Goal: Transaction & Acquisition: Purchase product/service

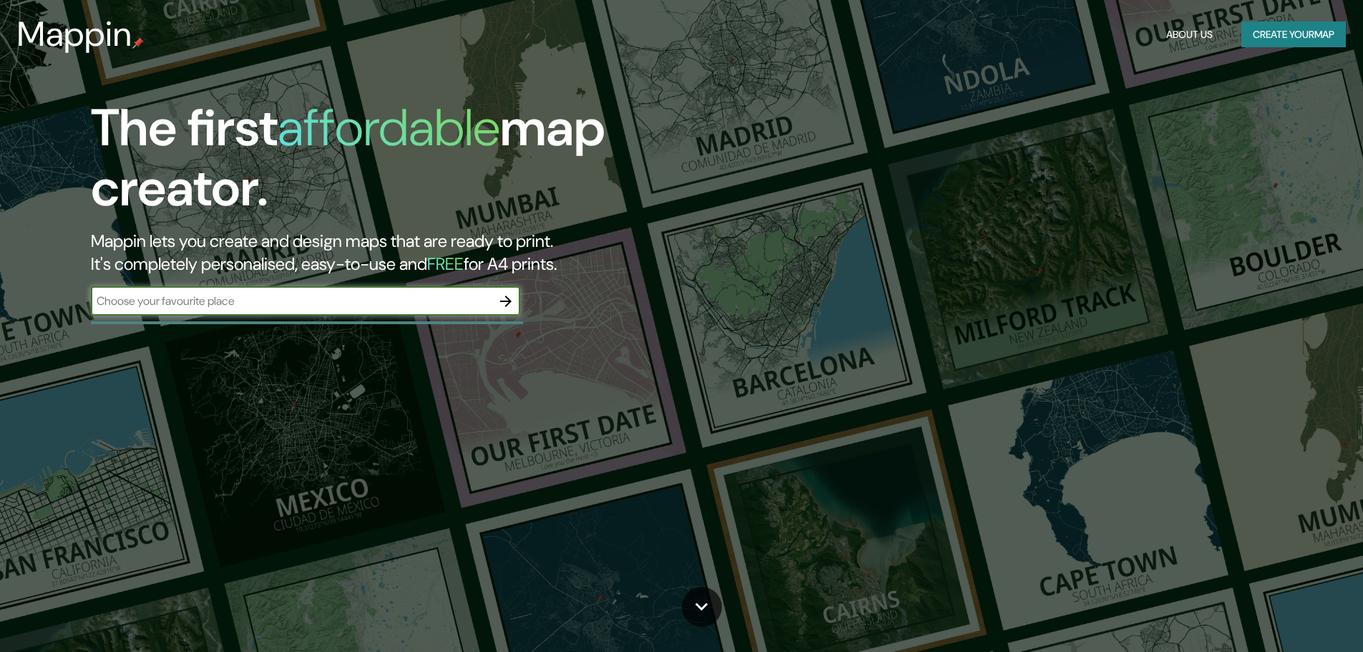
click at [176, 302] on input "text" at bounding box center [291, 301] width 401 height 16
click at [290, 301] on input "text" at bounding box center [291, 301] width 401 height 16
paste input "[STREET_ADDRESS]"
type input "[STREET_ADDRESS]"
click at [510, 298] on icon "button" at bounding box center [505, 301] width 17 height 17
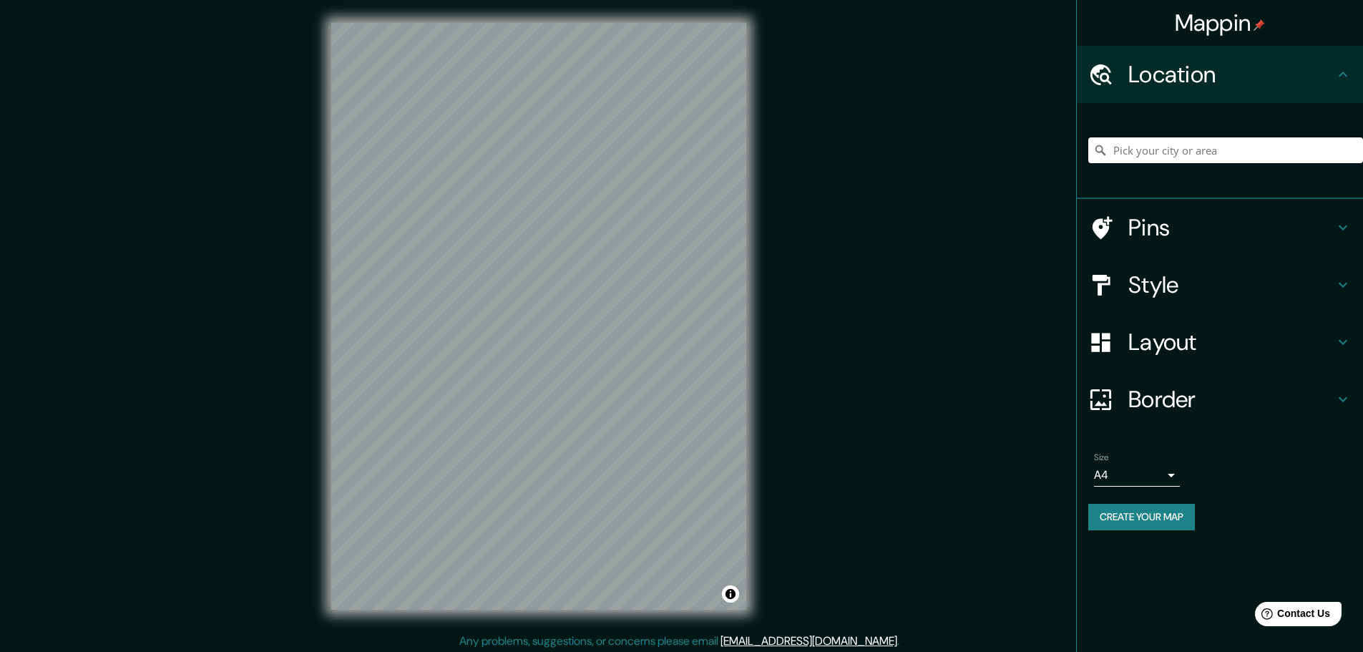
click at [1209, 146] on input "Pick your city or area" at bounding box center [1226, 150] width 275 height 26
paste input "[STREET_ADDRESS]"
type input "[STREET_ADDRESS][US_STATE]"
click at [1166, 471] on body "Mappin Location [STREET_ADDRESS][US_STATE] [STREET_ADDRESS][GEOGRAPHIC_DATA][US…" at bounding box center [681, 326] width 1363 height 652
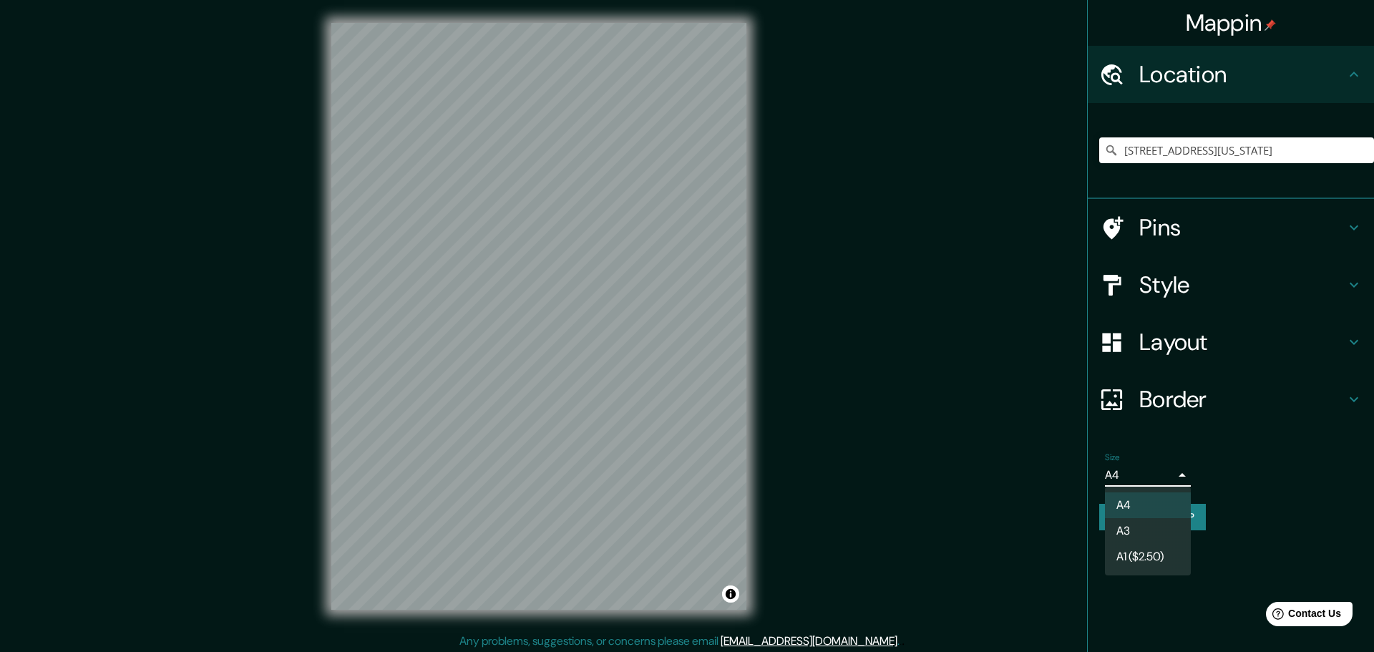
click at [1162, 532] on li "A3" at bounding box center [1148, 531] width 86 height 26
type input "a4"
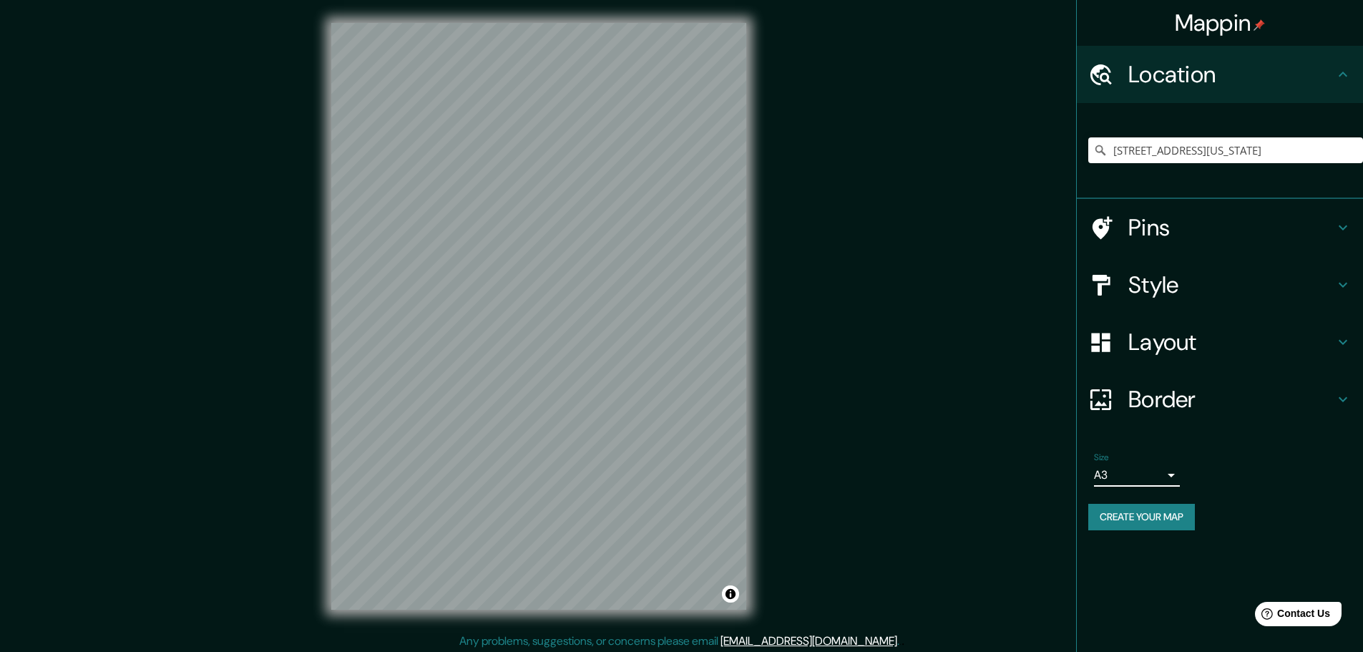
click at [1165, 235] on h4 "Pins" at bounding box center [1232, 227] width 206 height 29
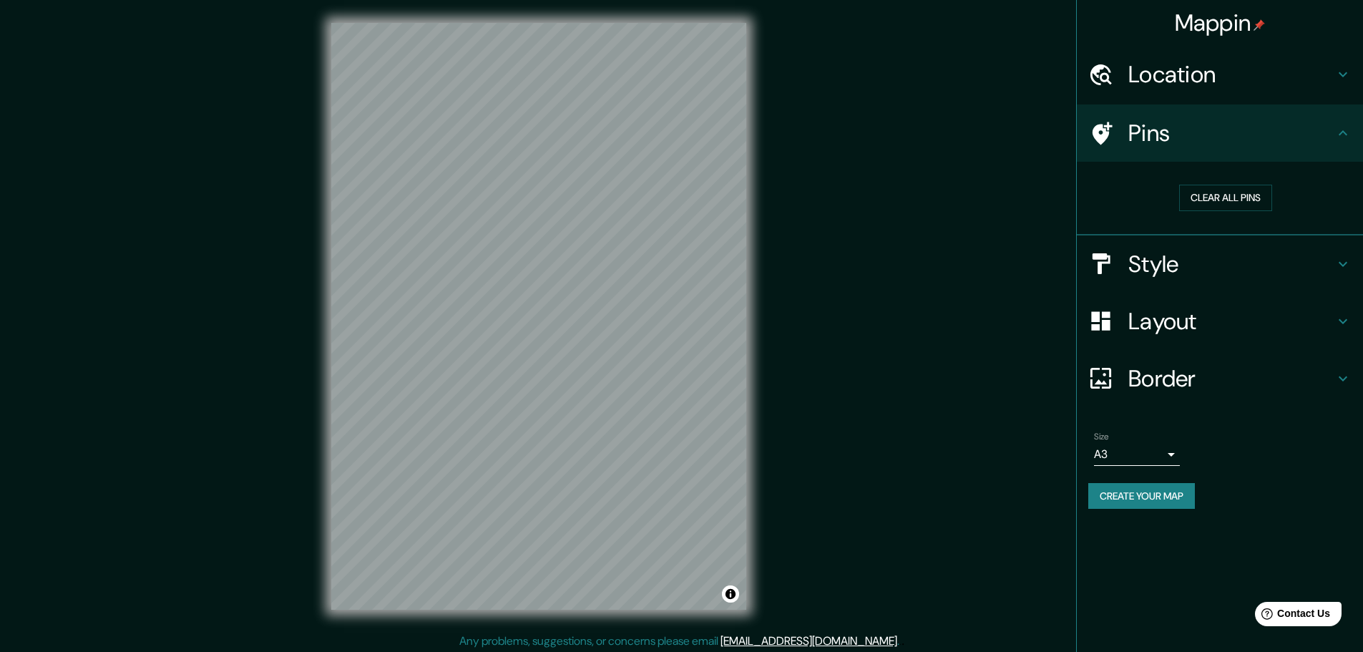
click at [1267, 127] on h4 "Pins" at bounding box center [1232, 133] width 206 height 29
click at [1325, 77] on h4 "Location" at bounding box center [1232, 74] width 206 height 29
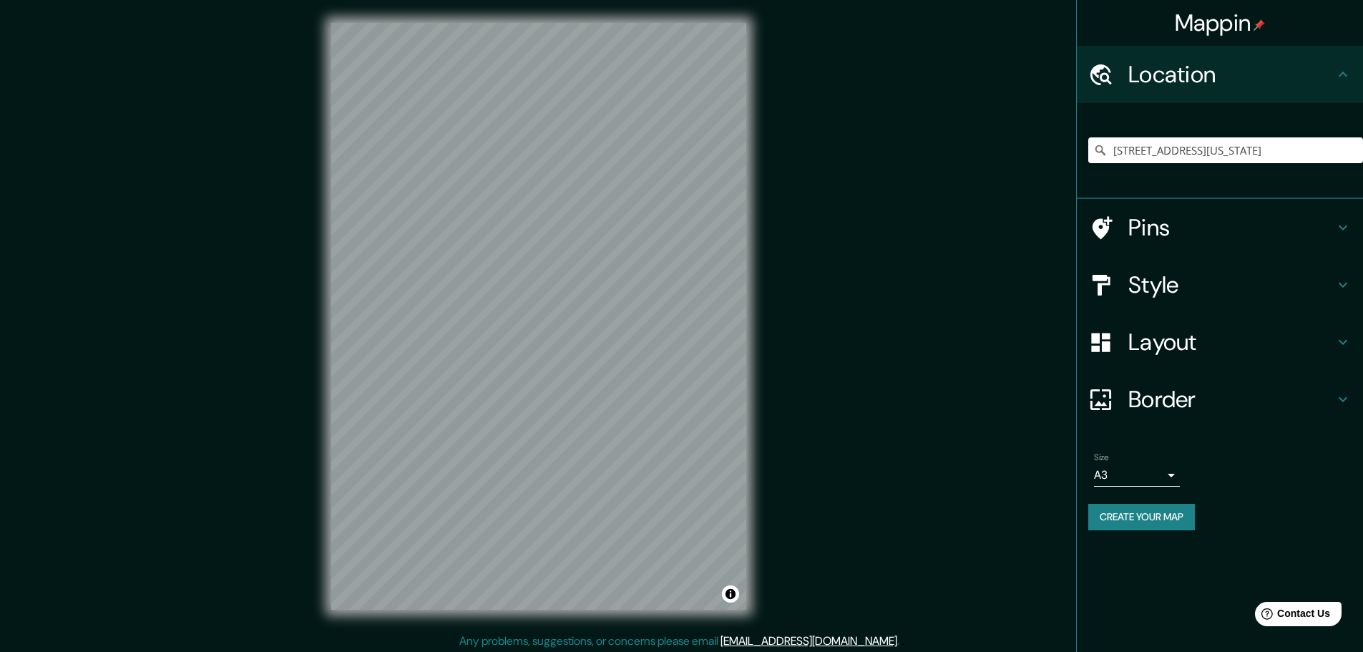
click at [1197, 220] on h4 "Pins" at bounding box center [1232, 227] width 206 height 29
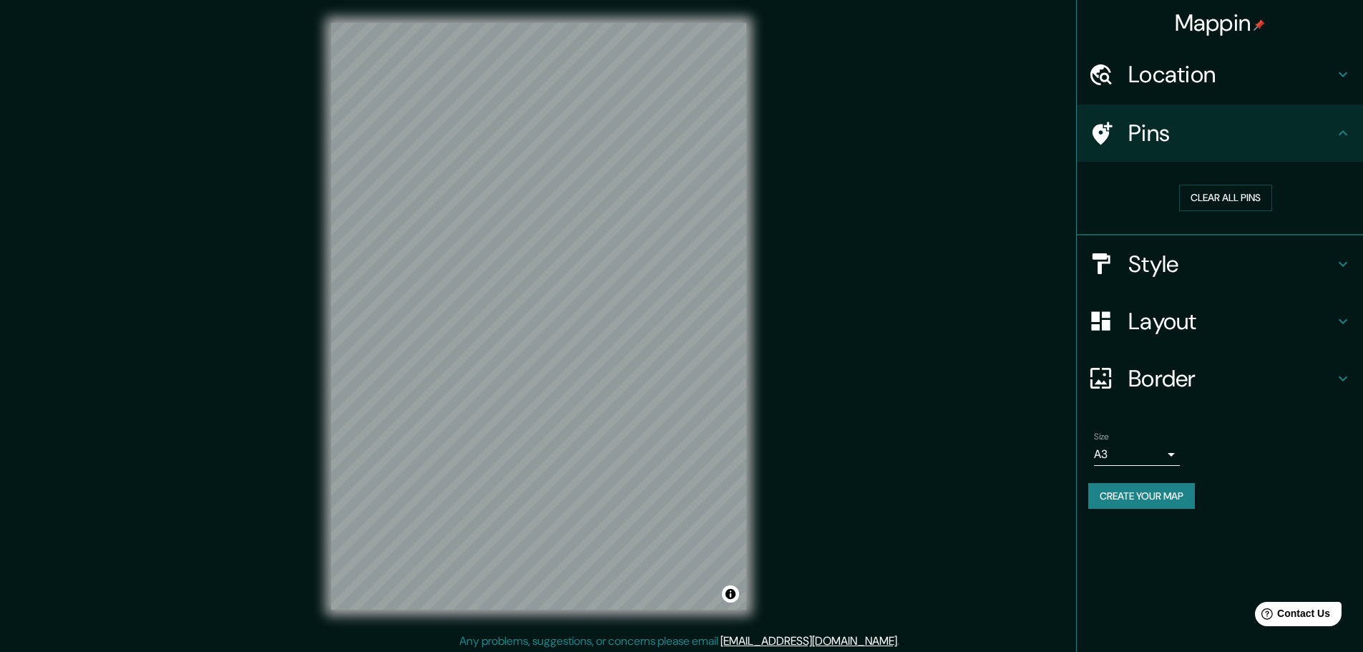
click at [1168, 268] on h4 "Style" at bounding box center [1232, 264] width 206 height 29
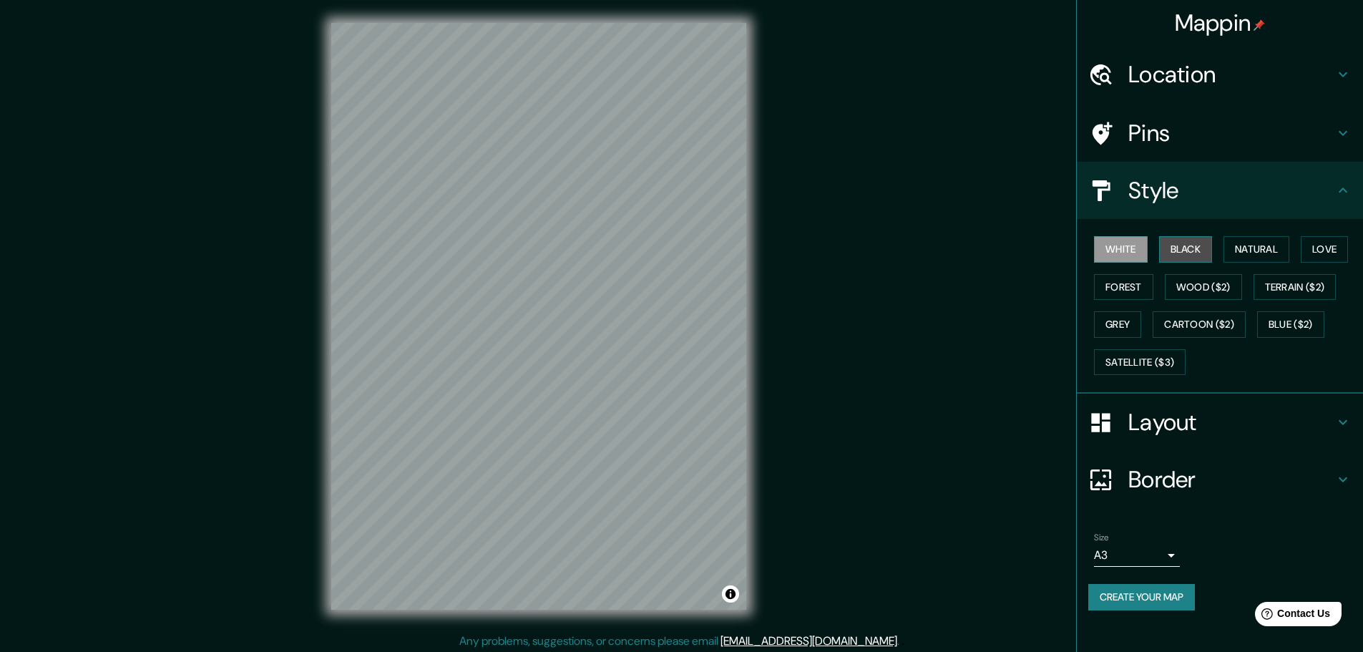
click at [1183, 243] on button "Black" at bounding box center [1186, 249] width 54 height 26
click at [1252, 253] on button "Natural" at bounding box center [1257, 249] width 66 height 26
click at [1130, 318] on button "Grey" at bounding box center [1117, 324] width 47 height 26
click at [1127, 349] on button "Satellite ($3)" at bounding box center [1140, 362] width 92 height 26
click at [1190, 94] on div "Location" at bounding box center [1220, 74] width 286 height 57
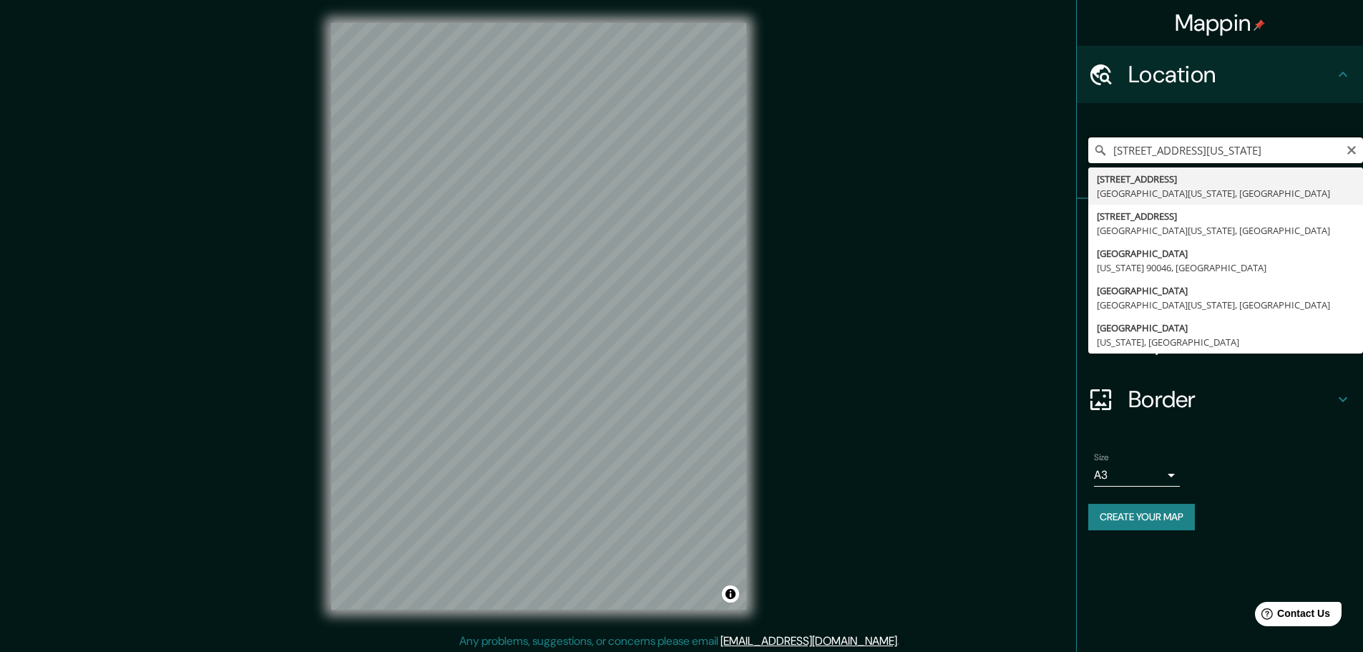
click at [1315, 157] on input "[STREET_ADDRESS][US_STATE]" at bounding box center [1226, 150] width 275 height 26
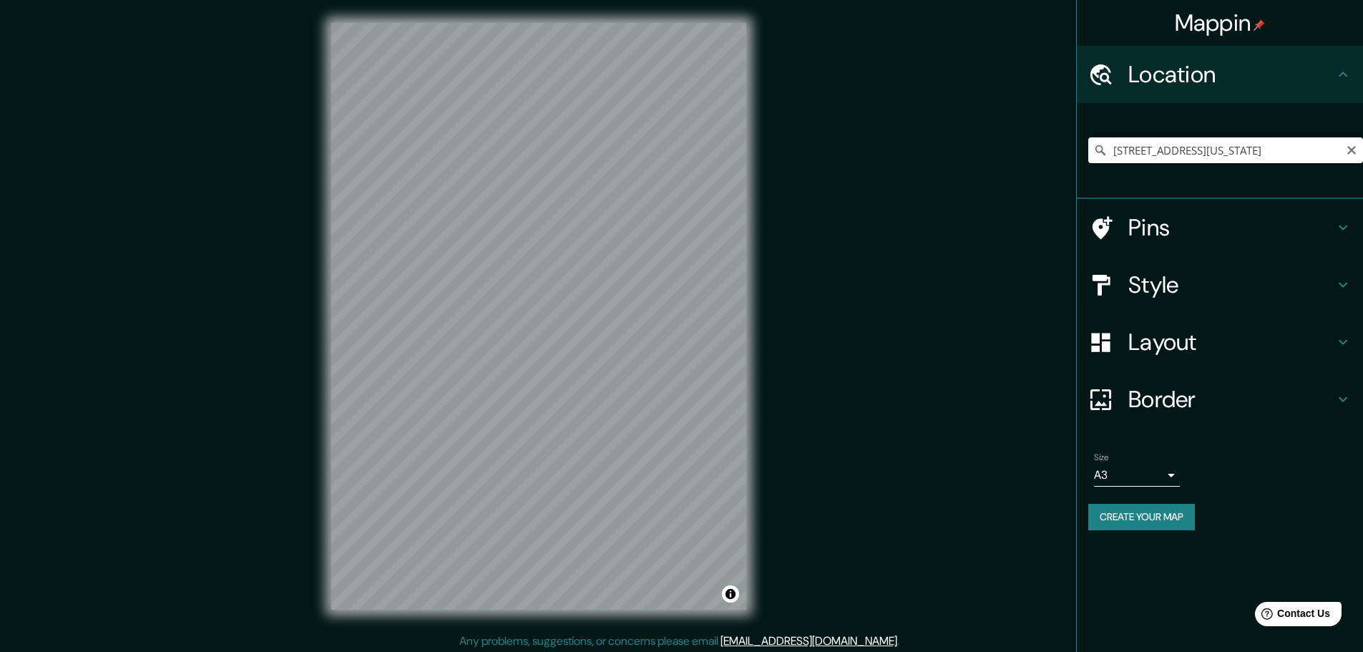
drag, startPoint x: 1349, startPoint y: 149, endPoint x: 1285, endPoint y: 156, distance: 64.1
click at [1350, 149] on icon "Clear" at bounding box center [1351, 150] width 11 height 11
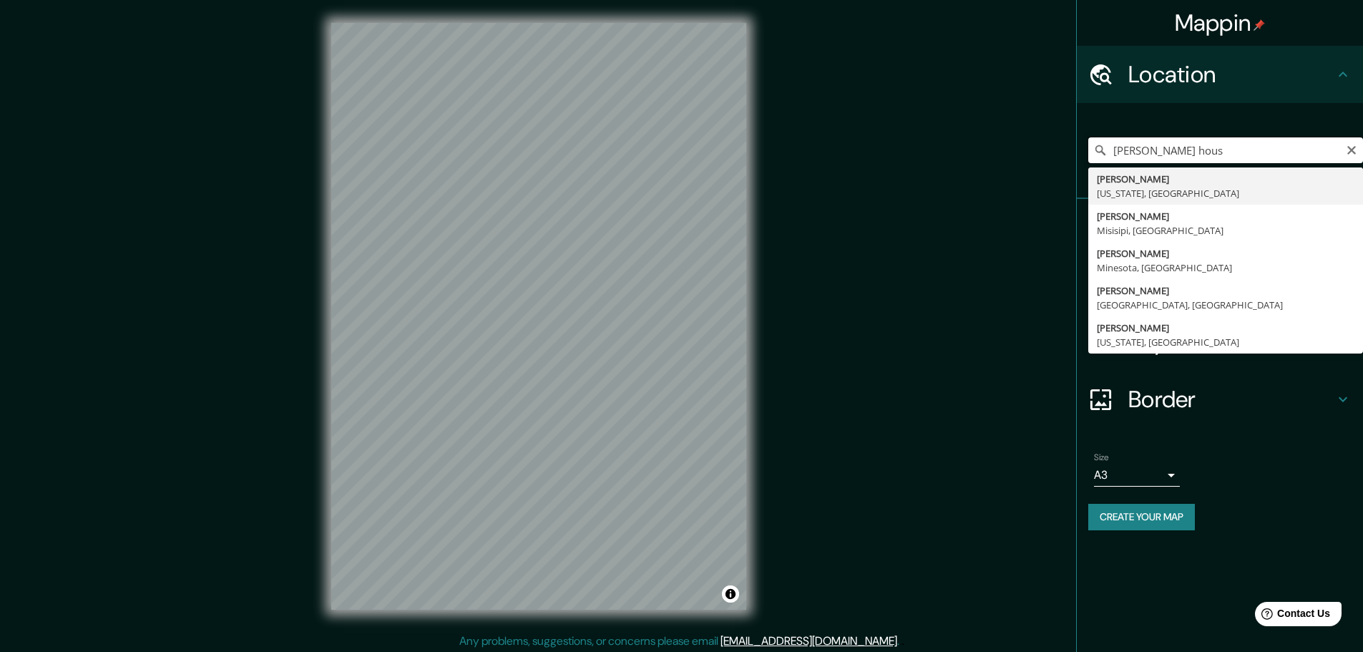
type input "[PERSON_NAME] house"
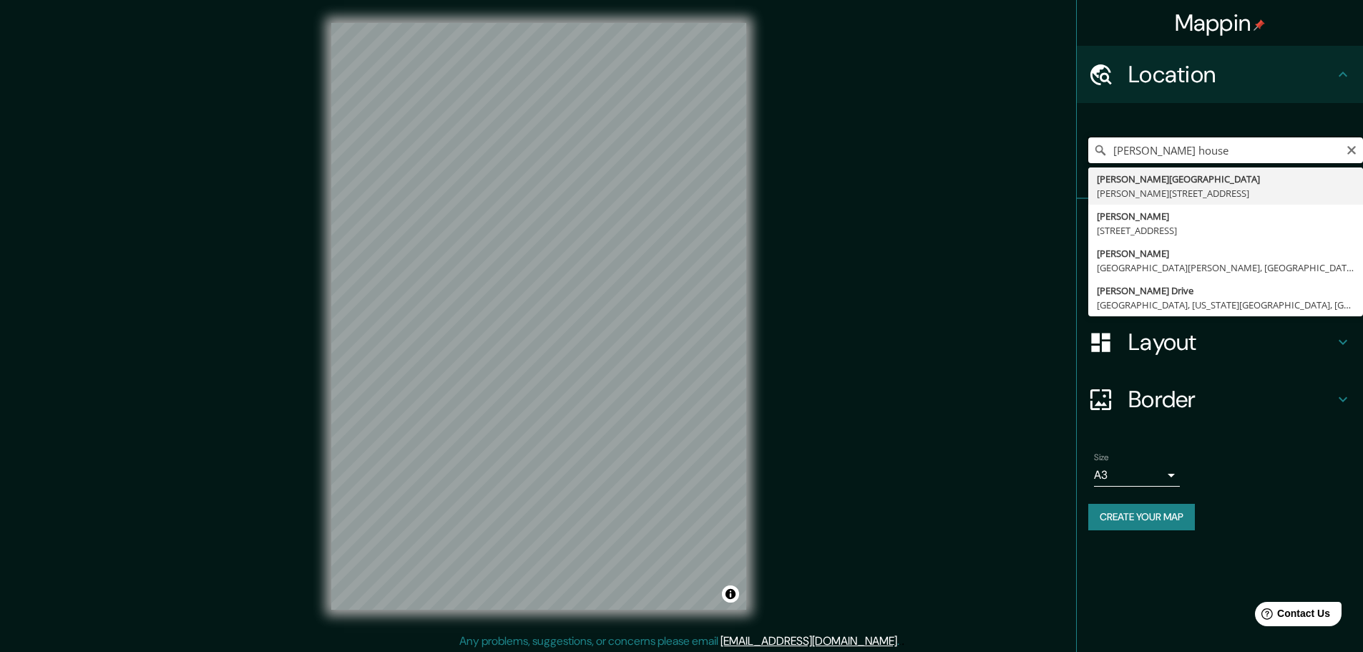
drag, startPoint x: 1204, startPoint y: 145, endPoint x: 1106, endPoint y: 148, distance: 98.1
click at [1106, 148] on div "[PERSON_NAME] house [PERSON_NAME] House [STREET_ADDRESS][PERSON_NAME][PERSON_NA…" at bounding box center [1226, 150] width 275 height 26
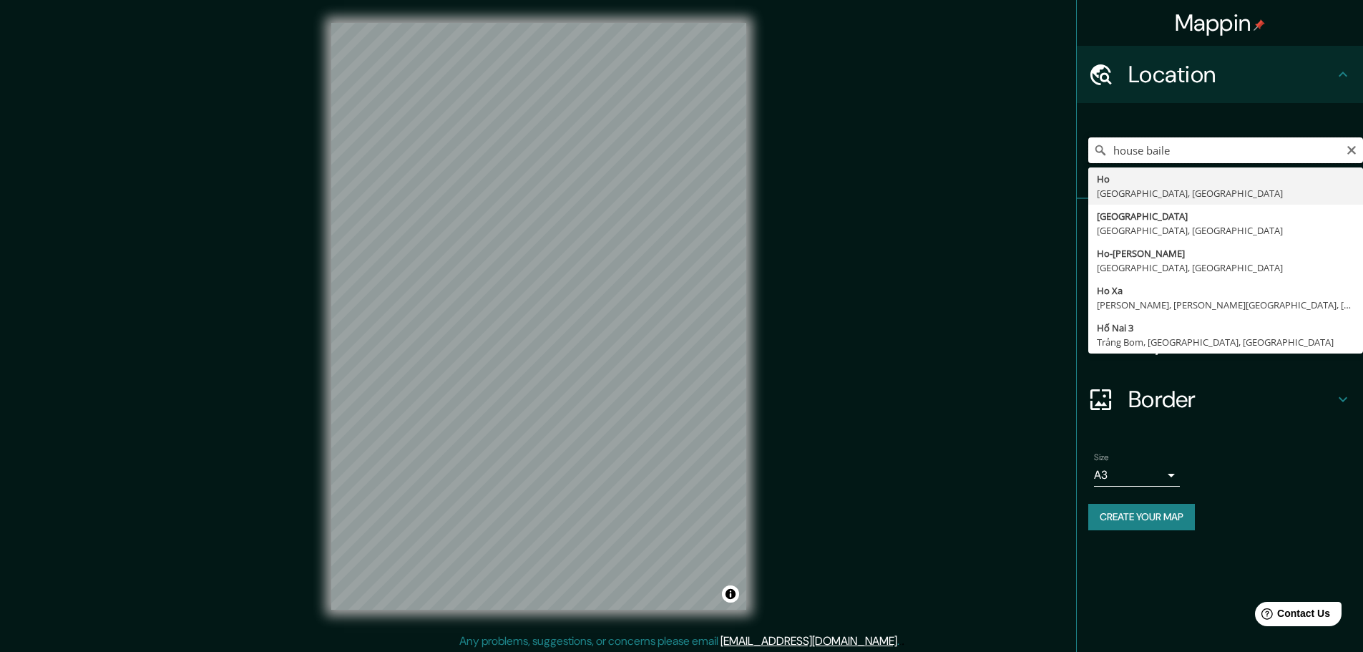
type input "house [PERSON_NAME]"
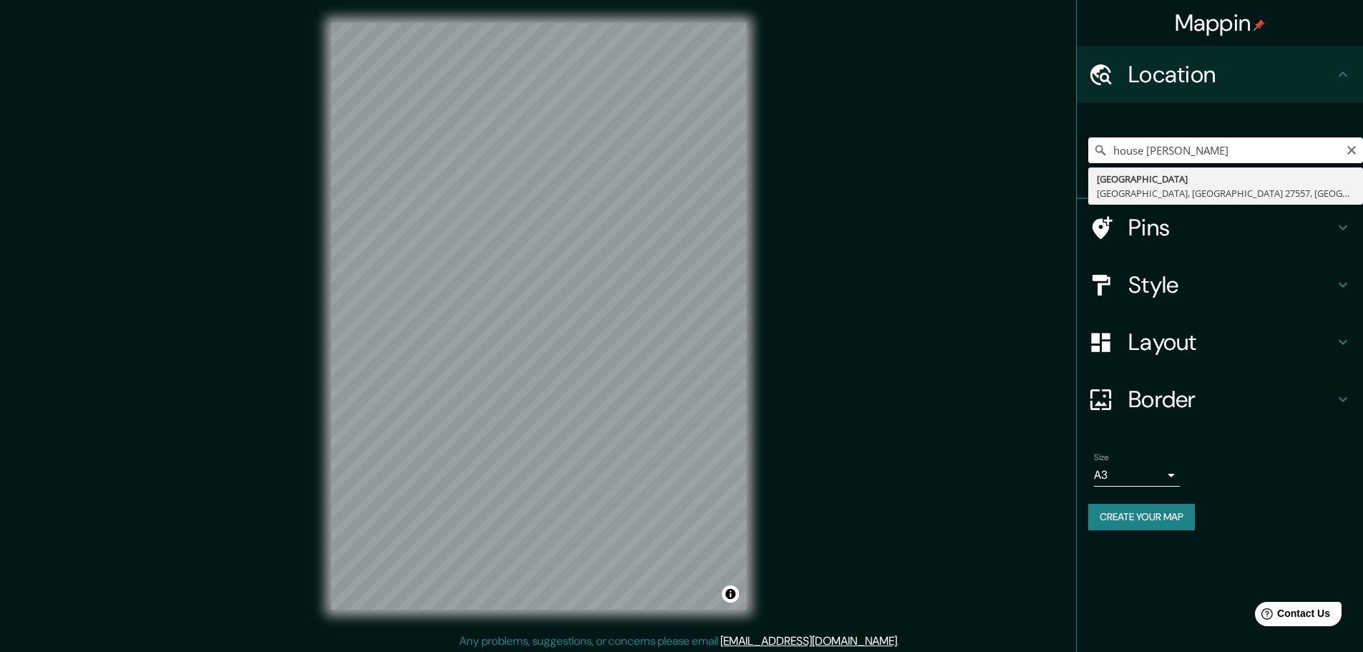
drag, startPoint x: 1200, startPoint y: 148, endPoint x: 1047, endPoint y: 152, distance: 153.2
click at [1047, 152] on div "Mappin Location house [PERSON_NAME][GEOGRAPHIC_DATA], [GEOGRAPHIC_DATA] Pins St…" at bounding box center [681, 328] width 1363 height 656
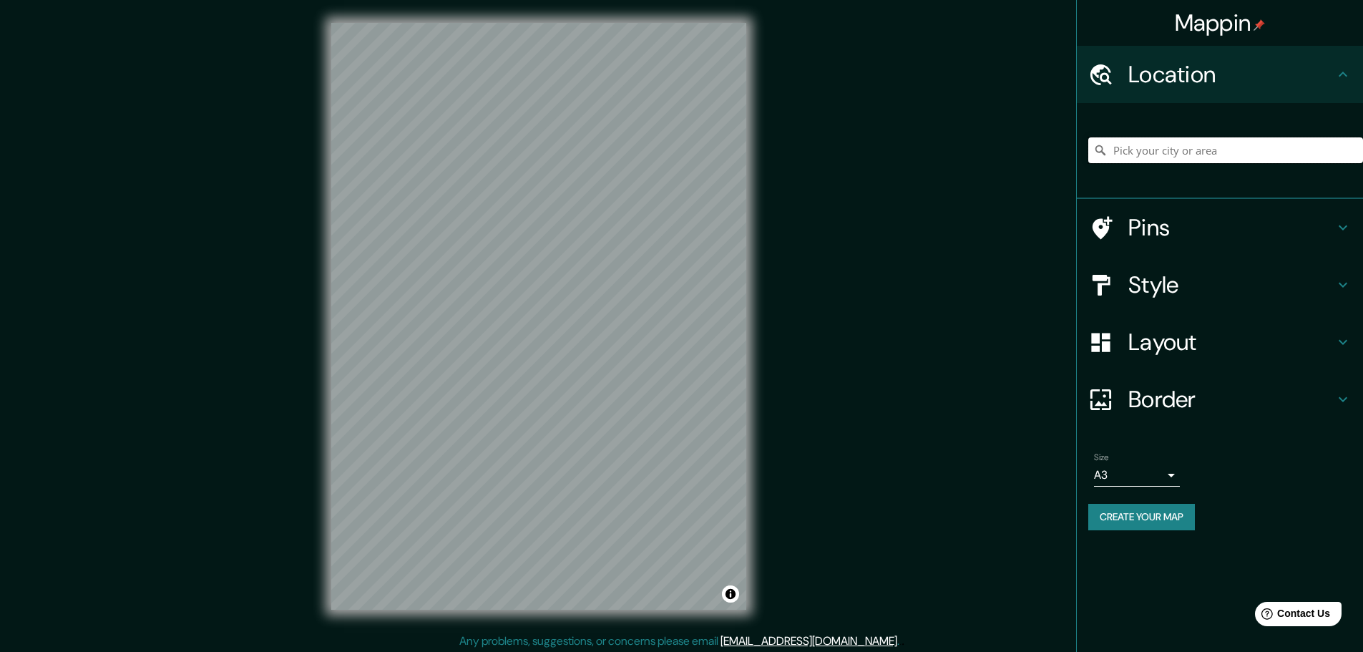
paste input "[STREET_ADDRESS]"
type input "[STREET_ADDRESS][US_STATE]"
click at [1174, 237] on h4 "Pins" at bounding box center [1232, 227] width 206 height 29
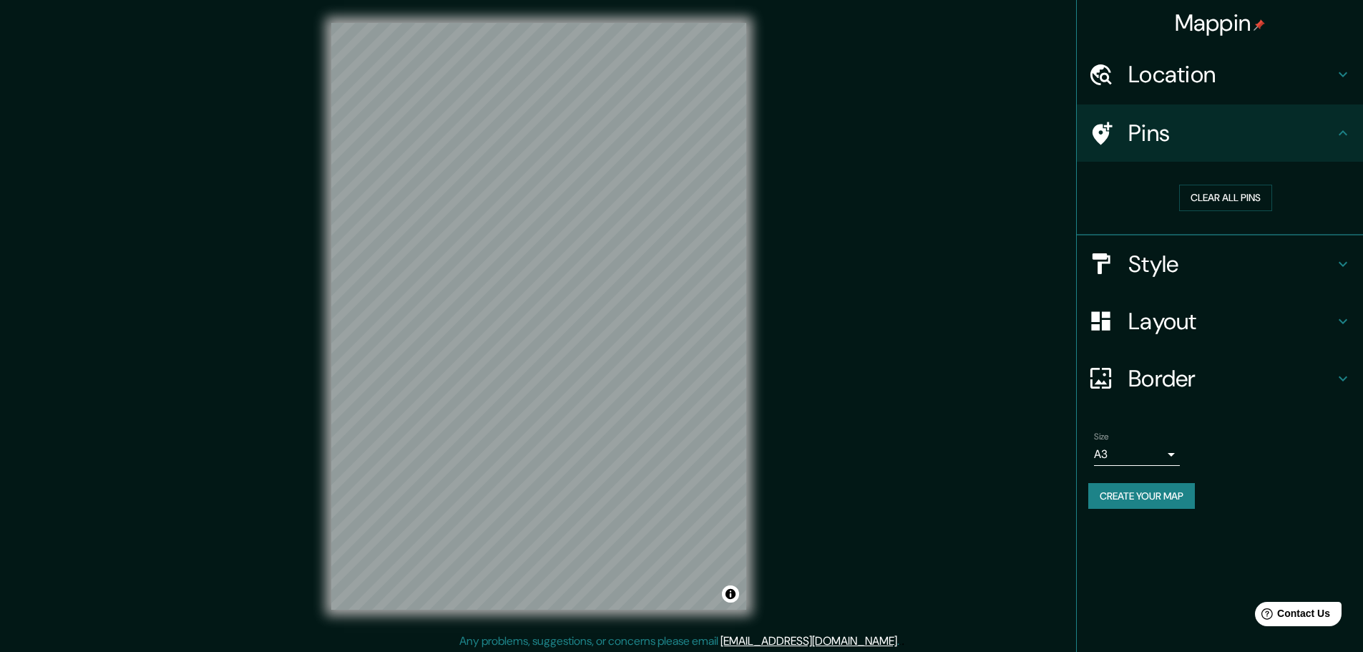
click at [1290, 155] on div "Pins" at bounding box center [1220, 132] width 286 height 57
click at [1277, 318] on h4 "Layout" at bounding box center [1232, 321] width 206 height 29
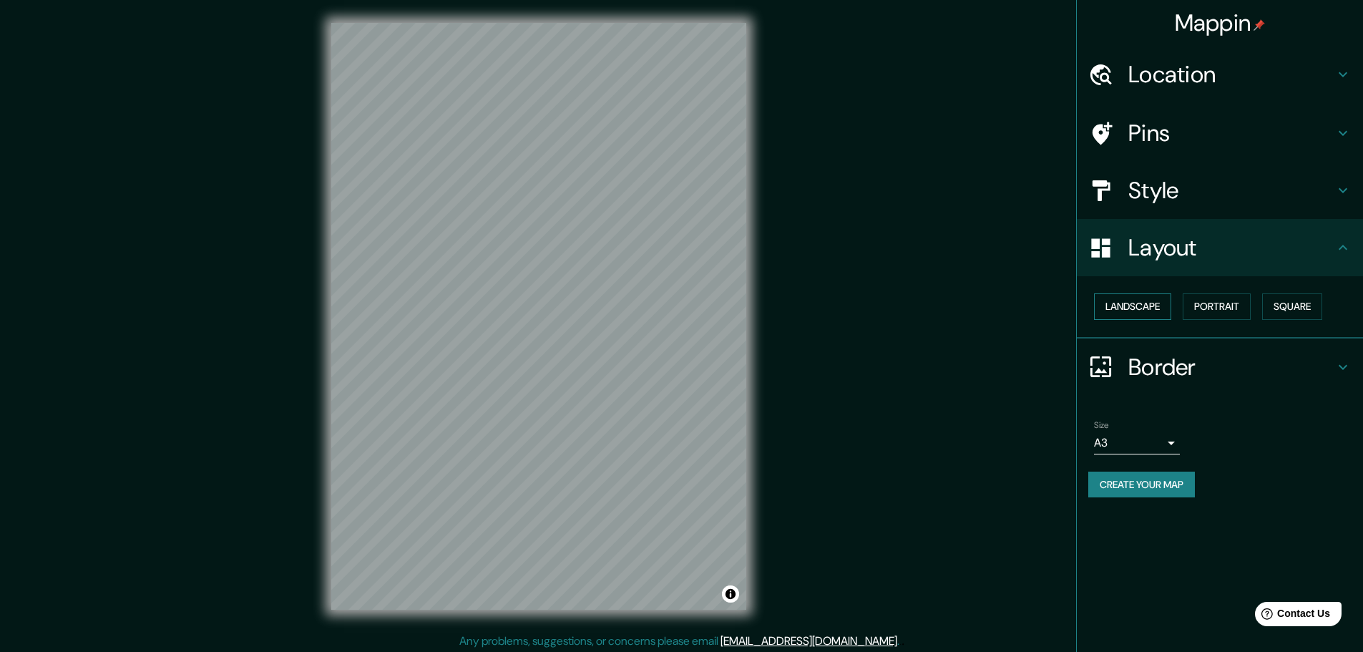
click at [1126, 303] on button "Landscape" at bounding box center [1132, 306] width 77 height 26
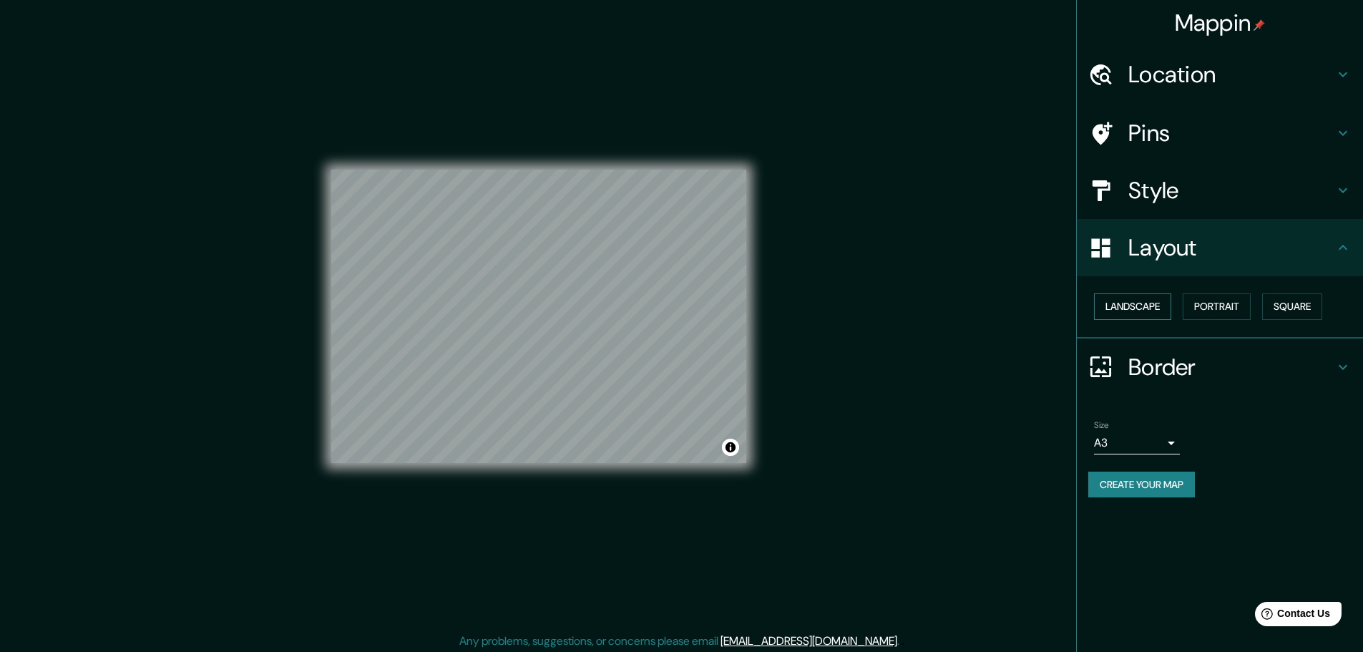
click at [1131, 307] on button "Landscape" at bounding box center [1132, 306] width 77 height 26
click at [1212, 303] on button "Portrait" at bounding box center [1217, 306] width 68 height 26
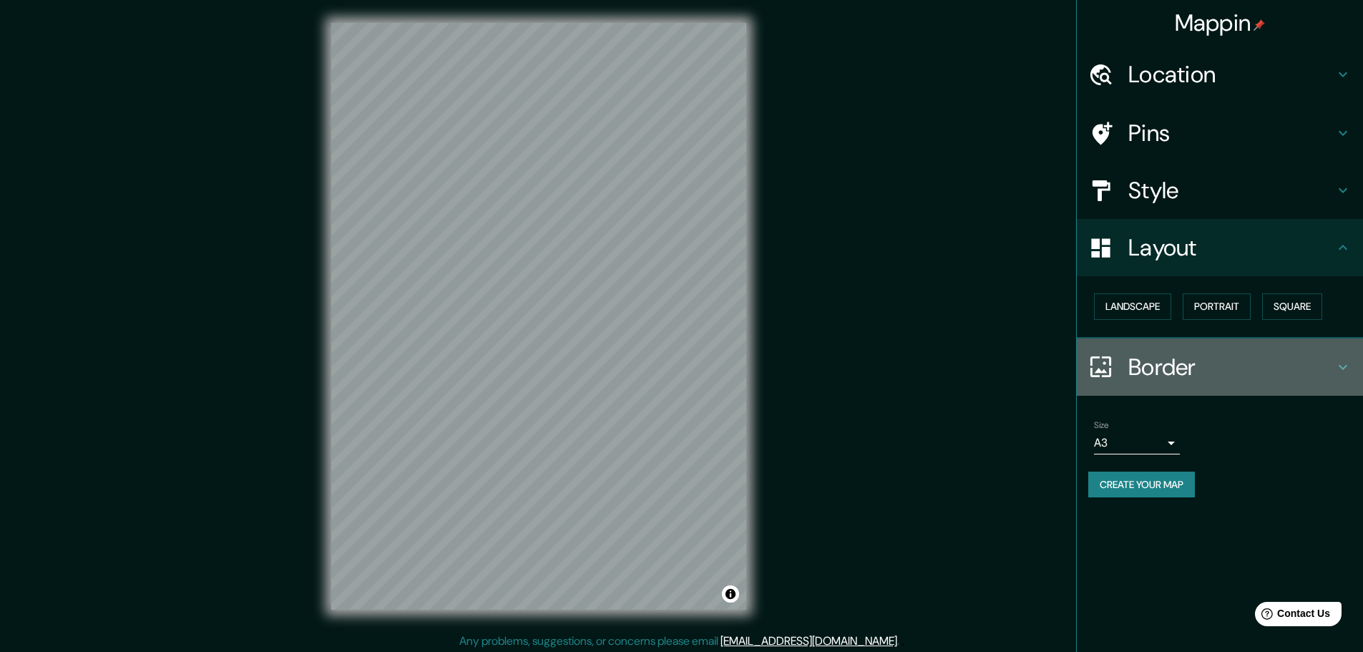
click at [1231, 349] on div "Border" at bounding box center [1220, 367] width 286 height 57
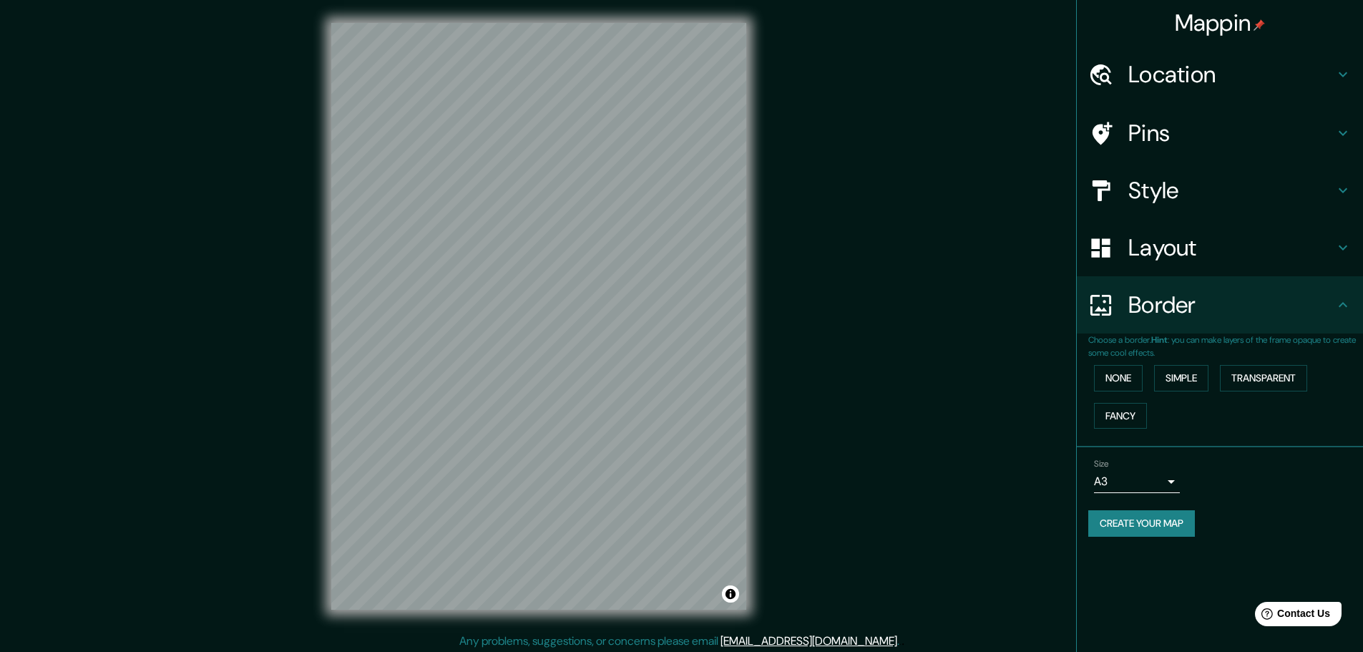
click at [1277, 326] on div "Border" at bounding box center [1220, 304] width 286 height 57
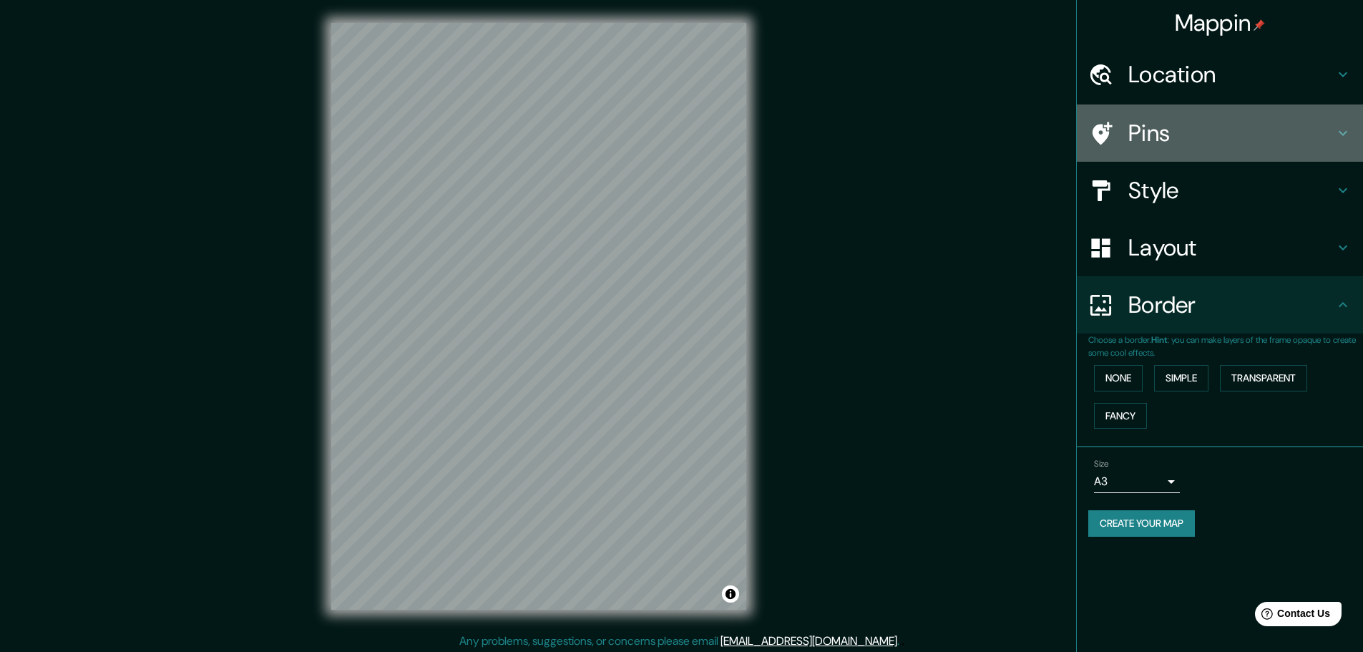
click at [1234, 132] on h4 "Pins" at bounding box center [1232, 133] width 206 height 29
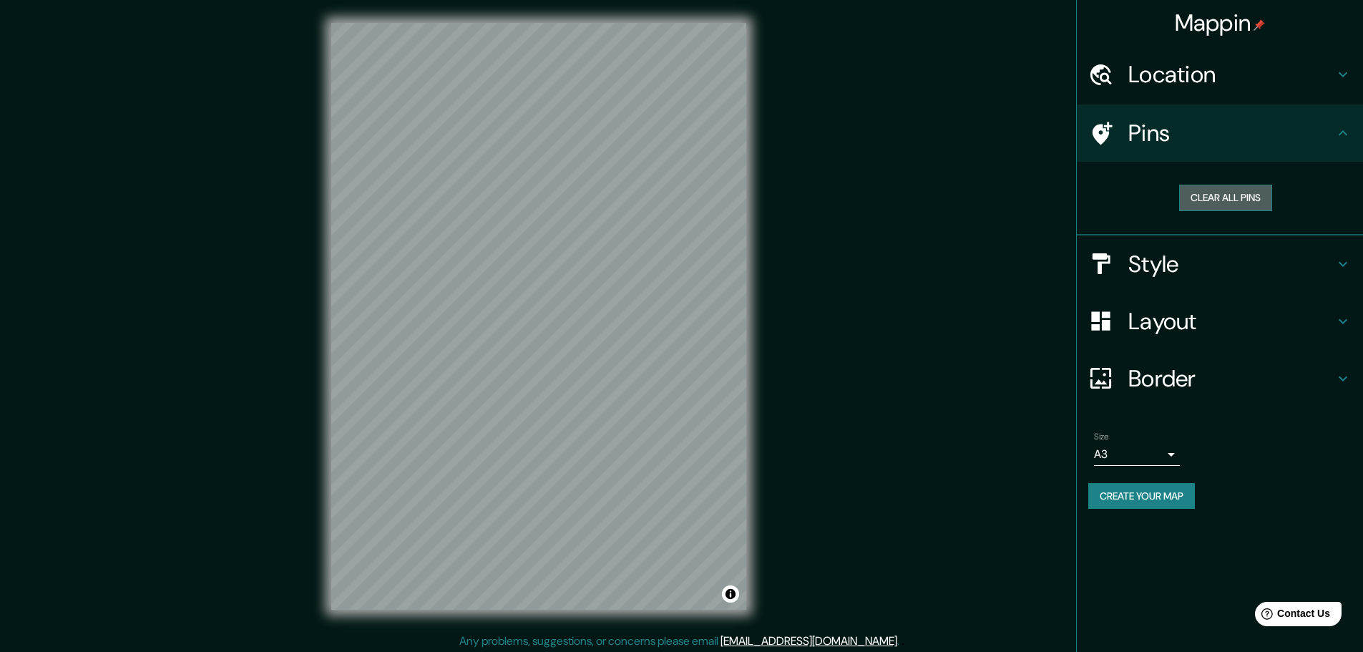
click at [1213, 198] on button "Clear all pins" at bounding box center [1225, 198] width 93 height 26
click at [1225, 197] on button "Clear all pins" at bounding box center [1225, 198] width 93 height 26
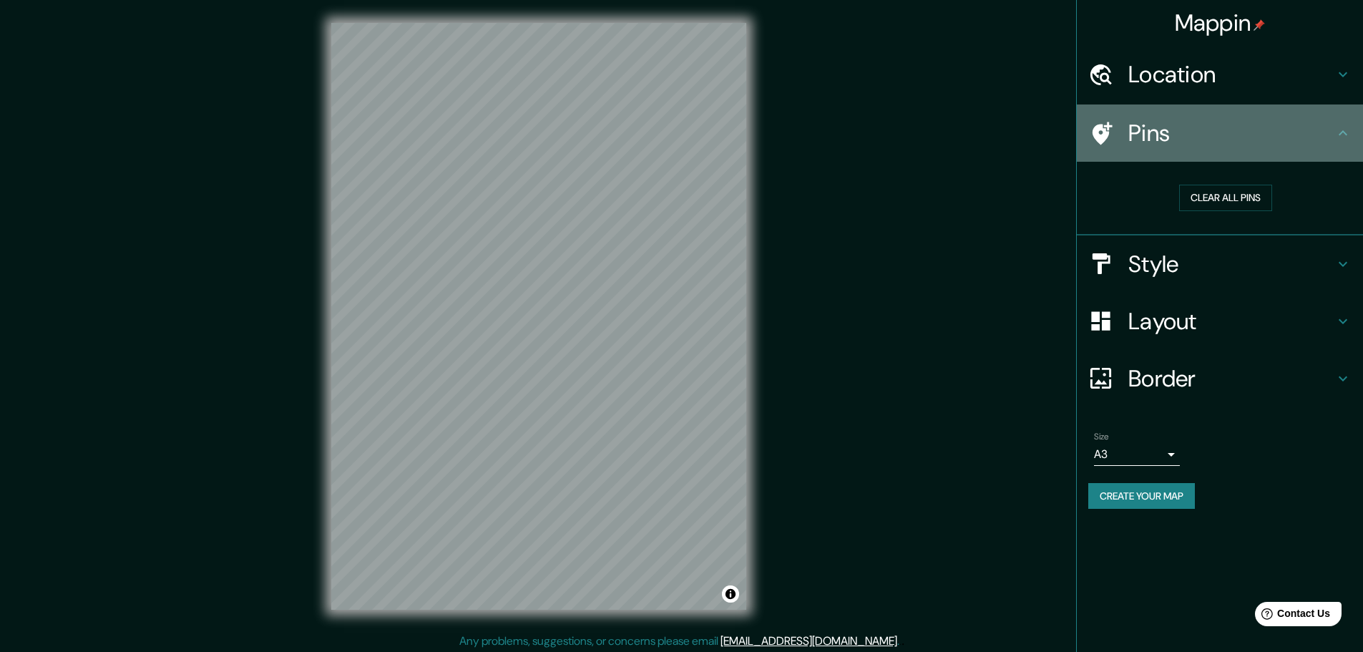
click at [1114, 135] on div at bounding box center [1109, 133] width 40 height 25
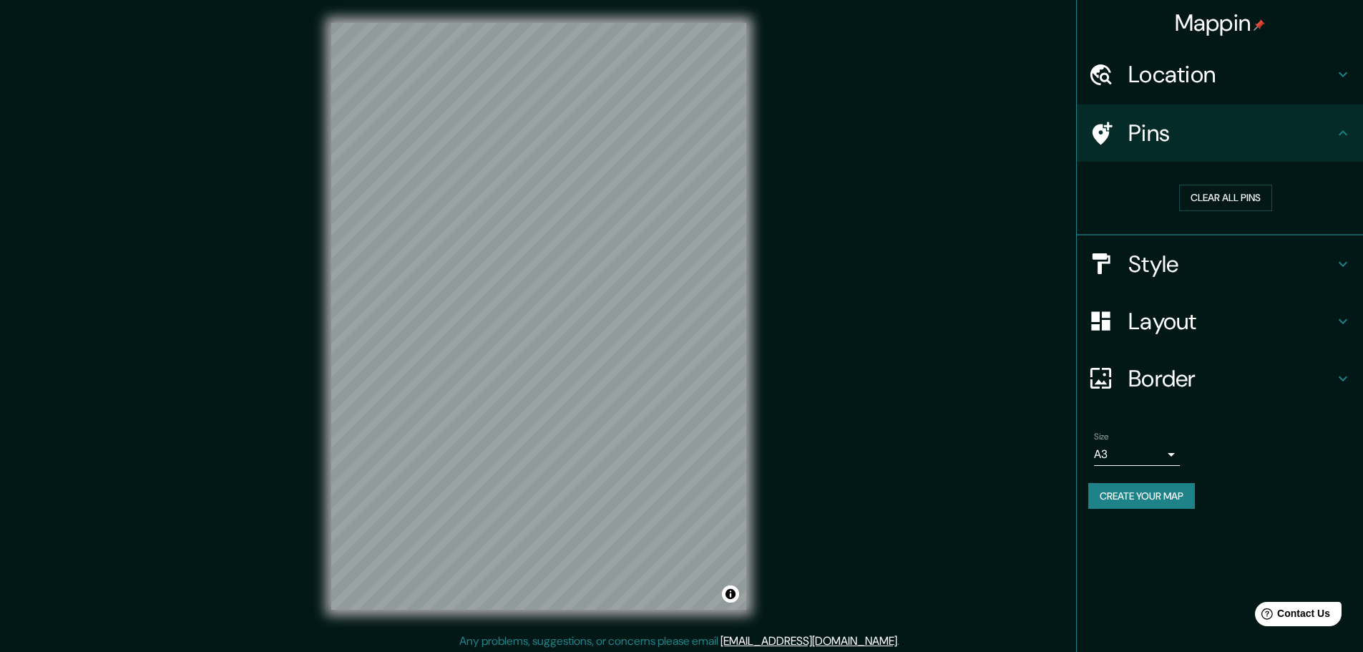
click at [1114, 135] on div at bounding box center [1109, 133] width 40 height 25
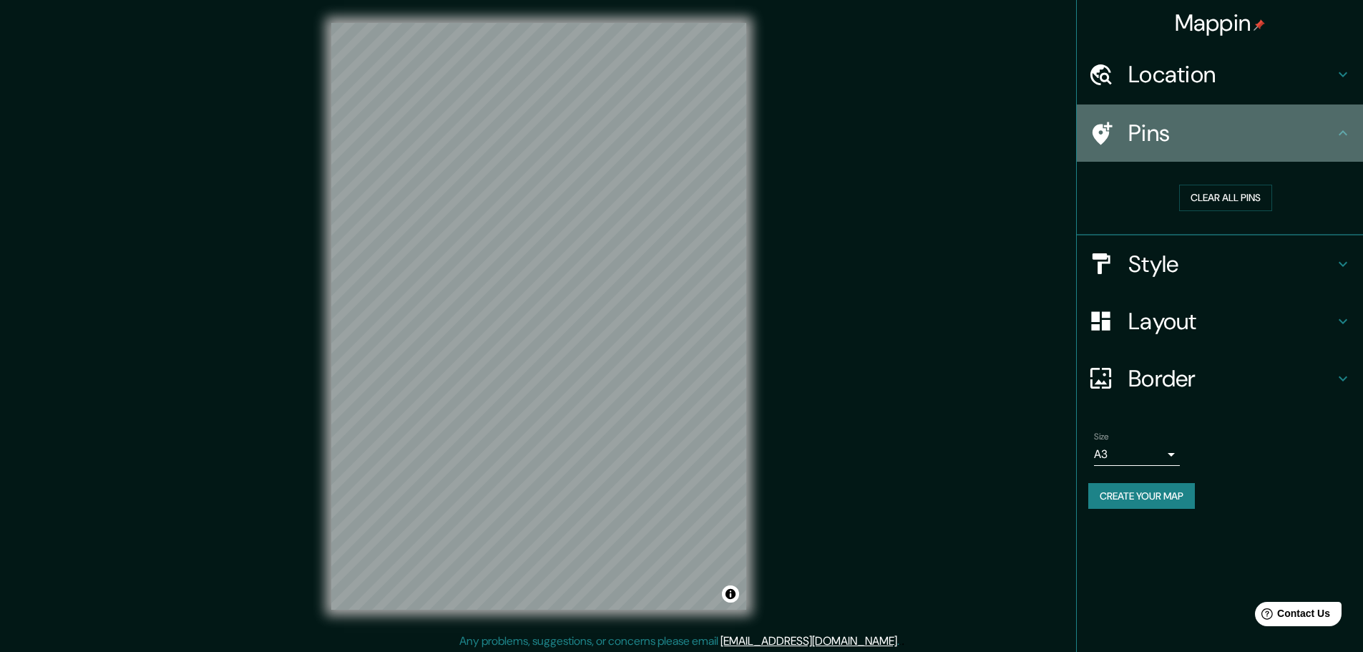
click at [1114, 135] on div at bounding box center [1109, 133] width 40 height 25
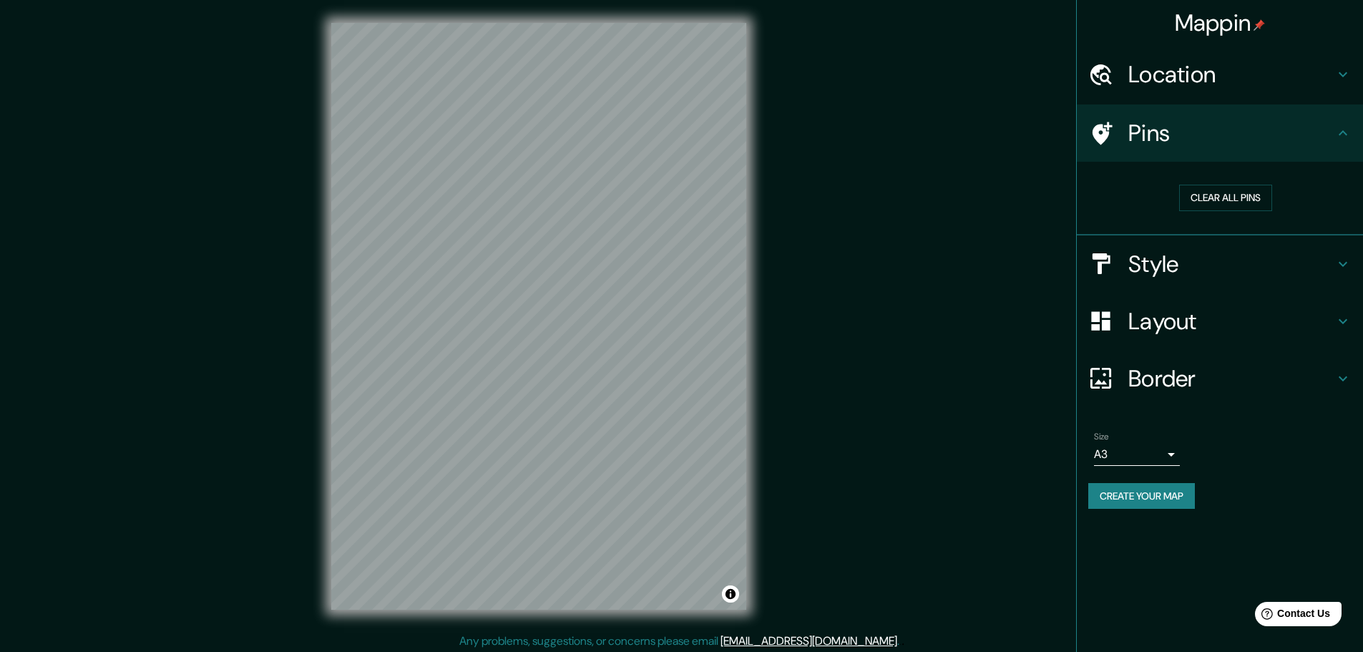
click at [1250, 133] on h4 "Pins" at bounding box center [1232, 133] width 206 height 29
click at [1227, 268] on h4 "Style" at bounding box center [1232, 264] width 206 height 29
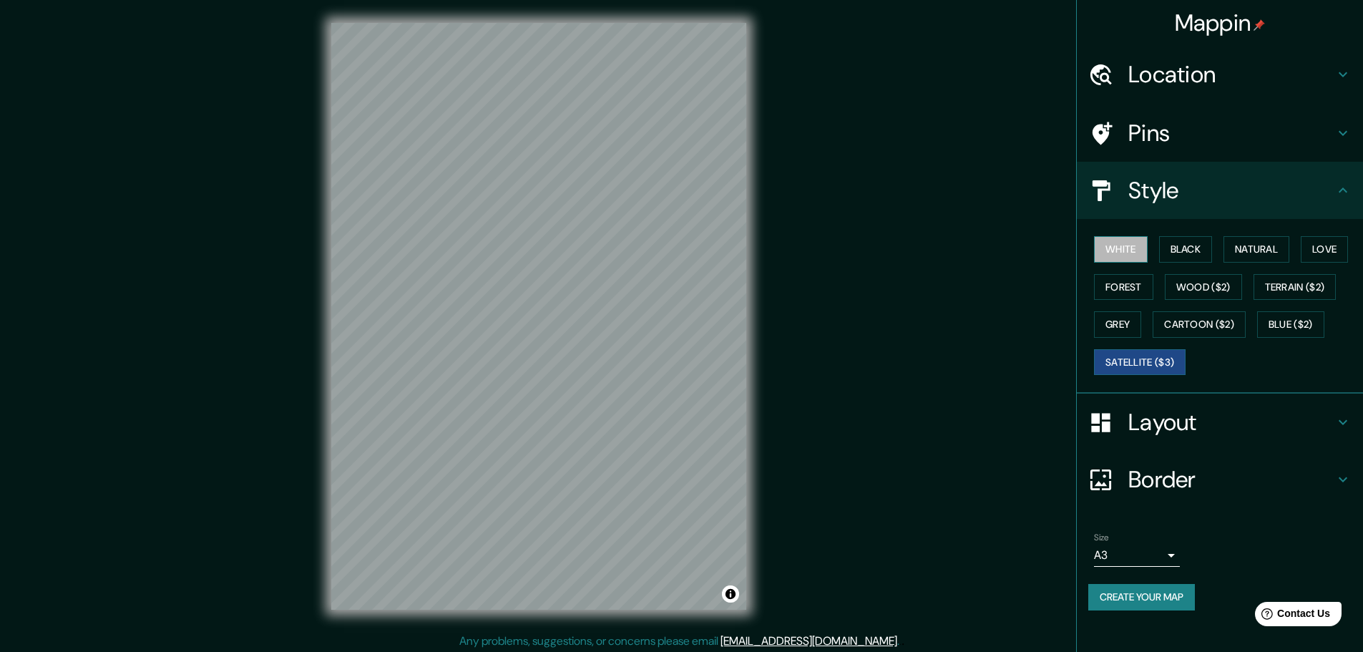
click at [1139, 245] on button "White" at bounding box center [1121, 249] width 54 height 26
click at [1119, 197] on div at bounding box center [1109, 190] width 40 height 25
click at [1160, 353] on button "Satellite ($3)" at bounding box center [1140, 362] width 92 height 26
click at [1315, 140] on h4 "Pins" at bounding box center [1232, 133] width 206 height 29
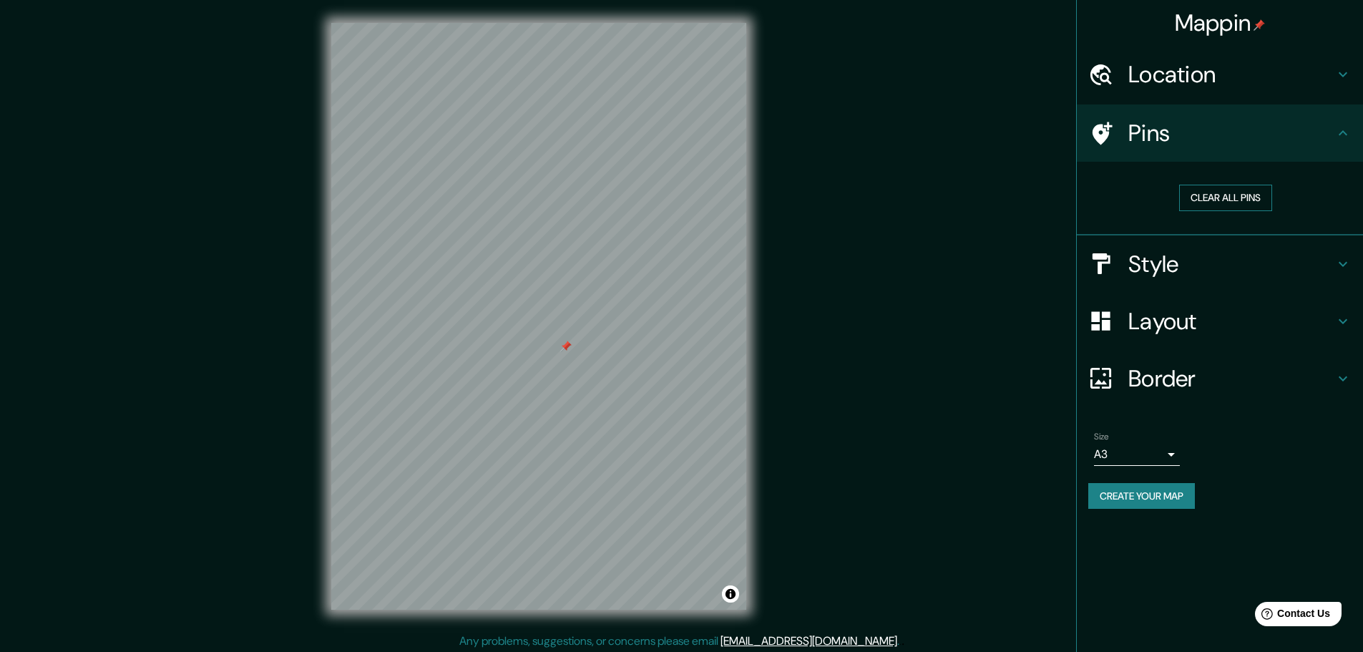
click at [1245, 195] on button "Clear all pins" at bounding box center [1225, 198] width 93 height 26
click at [1224, 129] on h4 "Pins" at bounding box center [1232, 133] width 206 height 29
click at [734, 595] on button "Toggle attribution" at bounding box center [730, 593] width 17 height 17
click at [809, 580] on div "Mappin Location [STREET_ADDRESS][US_STATE] [STREET_ADDRESS][GEOGRAPHIC_DATA][US…" at bounding box center [681, 328] width 1363 height 656
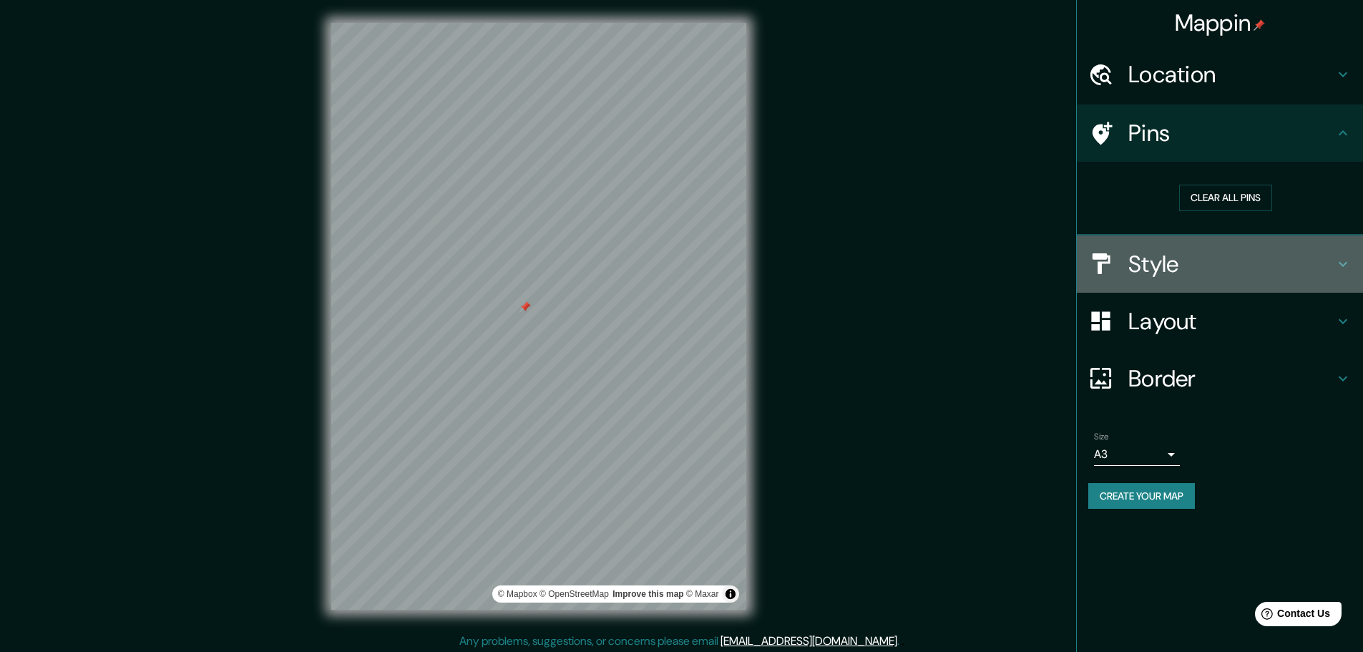
click at [1188, 266] on h4 "Style" at bounding box center [1232, 264] width 206 height 29
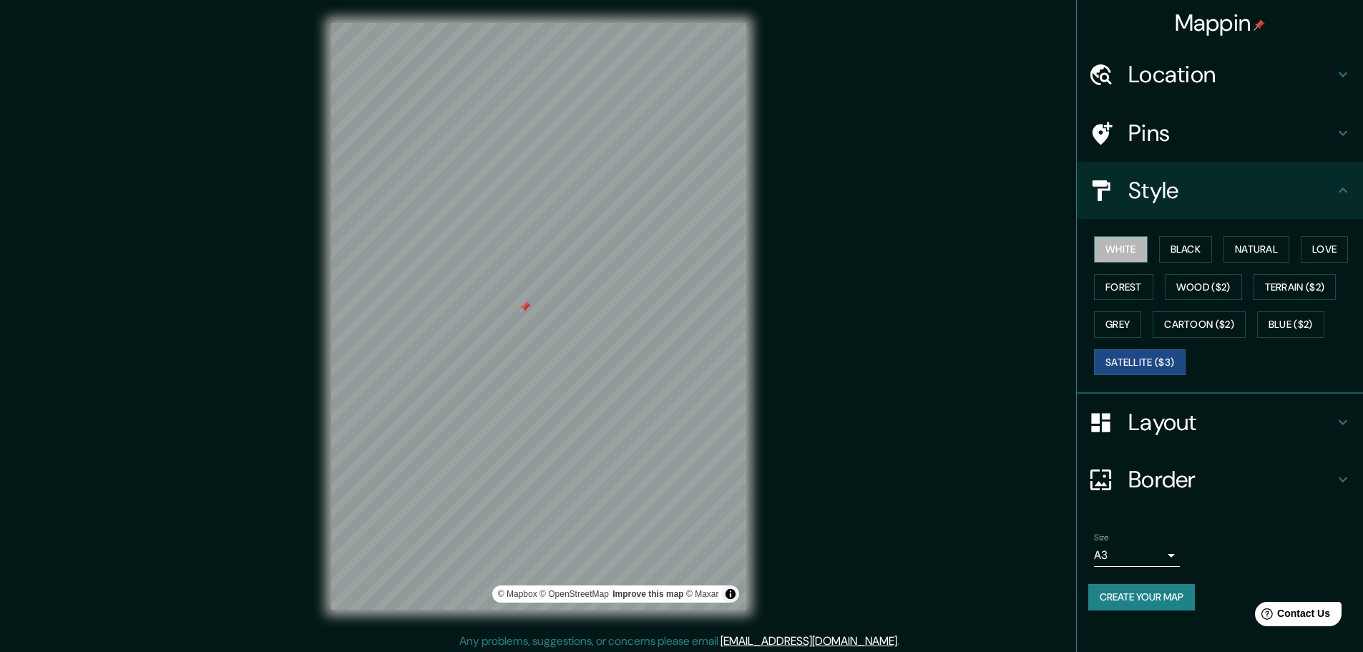
click at [1124, 255] on button "White" at bounding box center [1121, 249] width 54 height 26
click at [1125, 286] on button "Forest" at bounding box center [1123, 287] width 59 height 26
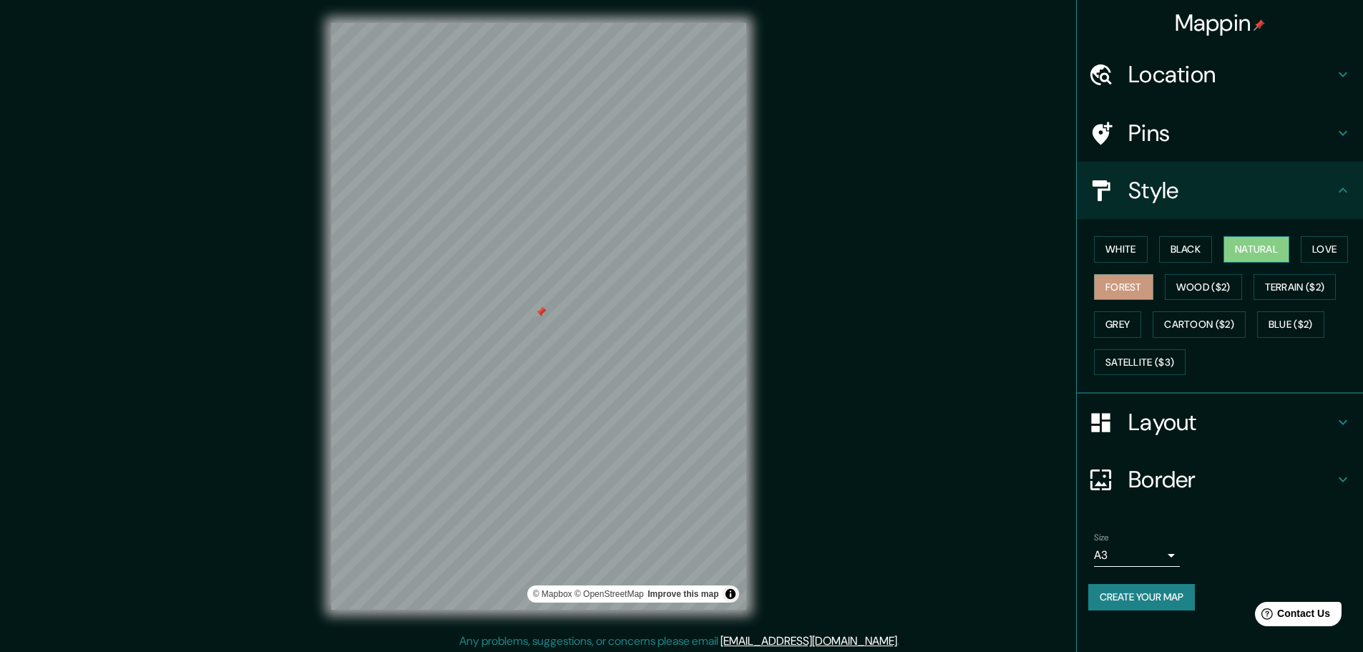
click at [1252, 244] on button "Natural" at bounding box center [1257, 249] width 66 height 26
click at [1131, 286] on button "Forest" at bounding box center [1123, 287] width 59 height 26
click at [1262, 248] on button "Natural" at bounding box center [1257, 249] width 66 height 26
